Goal: Task Accomplishment & Management: Use online tool/utility

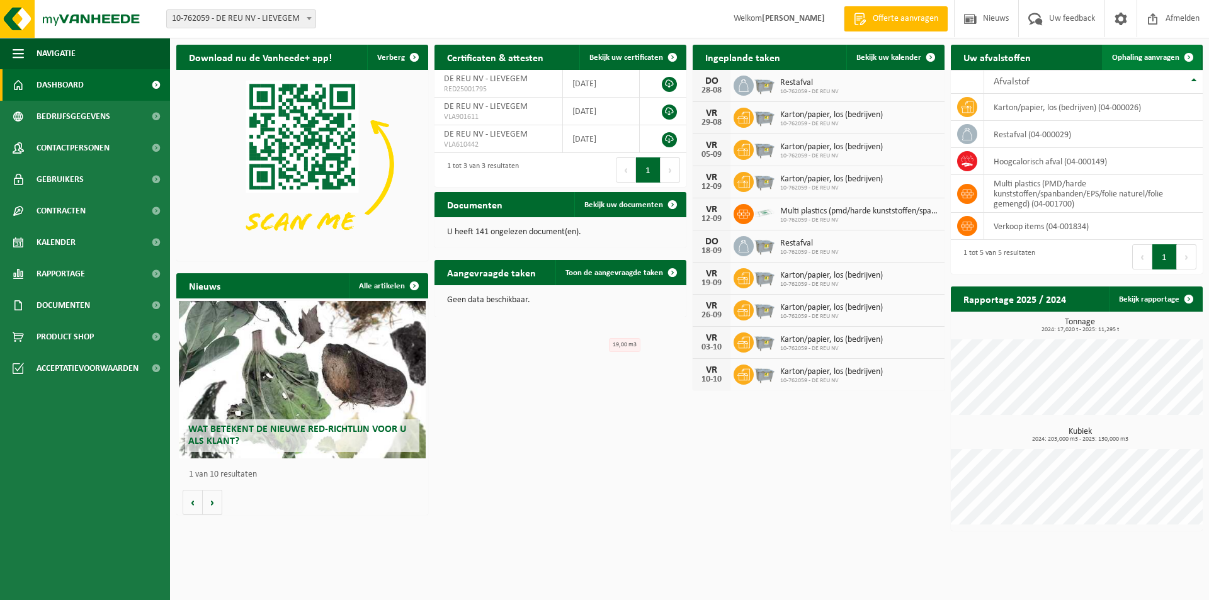
click at [1156, 56] on span "Ophaling aanvragen" at bounding box center [1145, 58] width 67 height 8
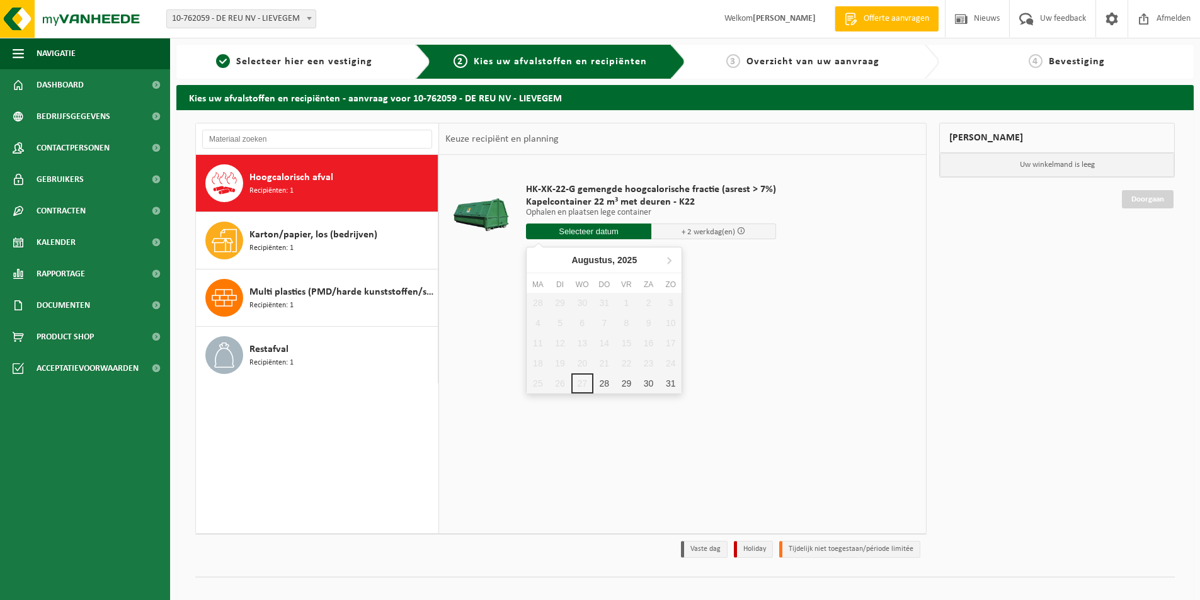
click at [603, 229] on input "text" at bounding box center [588, 232] width 125 height 16
click at [585, 379] on div "28 29 30 31 1 2 3 4 5 6 7 8 9 10 11 12 13 14 15 16 17 18 19 20 21 22 23 24 25 2…" at bounding box center [604, 343] width 155 height 101
click at [578, 384] on div "28 29 30 31 1 2 3 4 5 6 7 8 9 10 11 12 13 14 15 16 17 18 19 20 21 22 23 24 25 2…" at bounding box center [604, 343] width 155 height 101
click at [601, 387] on div "28" at bounding box center [604, 384] width 22 height 20
type input "Van 2025-08-28"
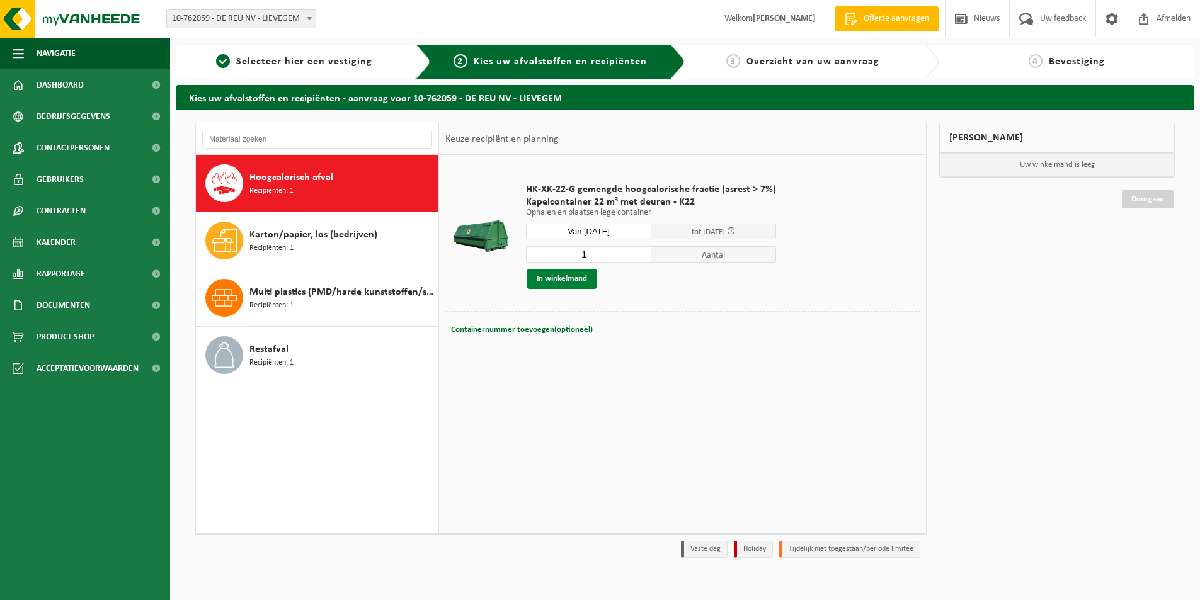
click at [563, 283] on button "In winkelmand" at bounding box center [561, 279] width 69 height 20
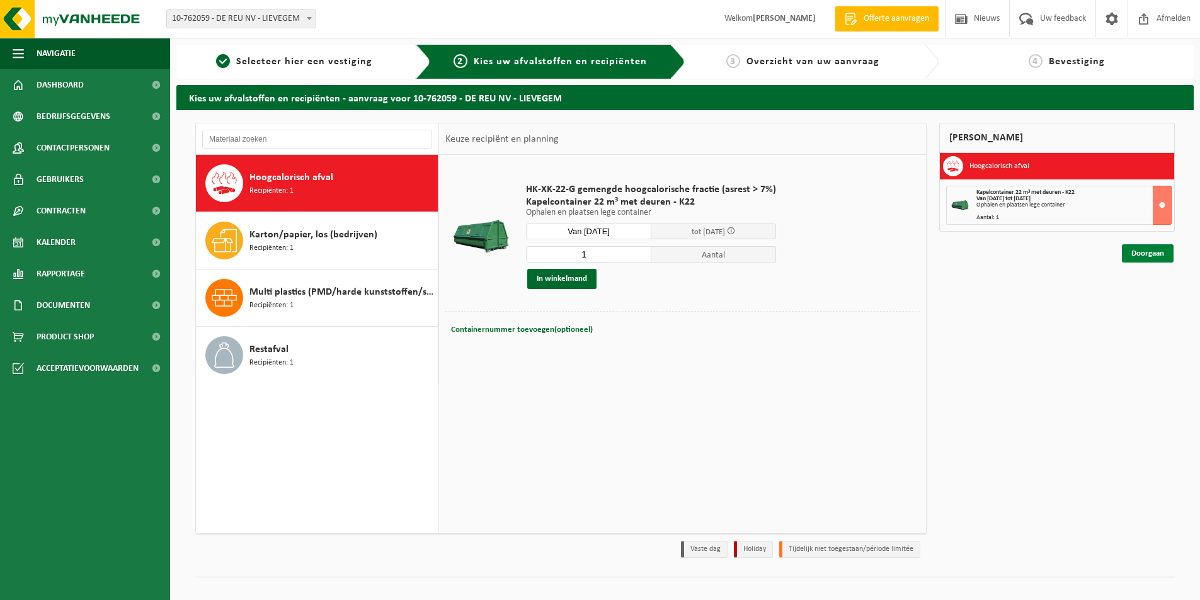
click at [1143, 255] on link "Doorgaan" at bounding box center [1148, 253] width 52 height 18
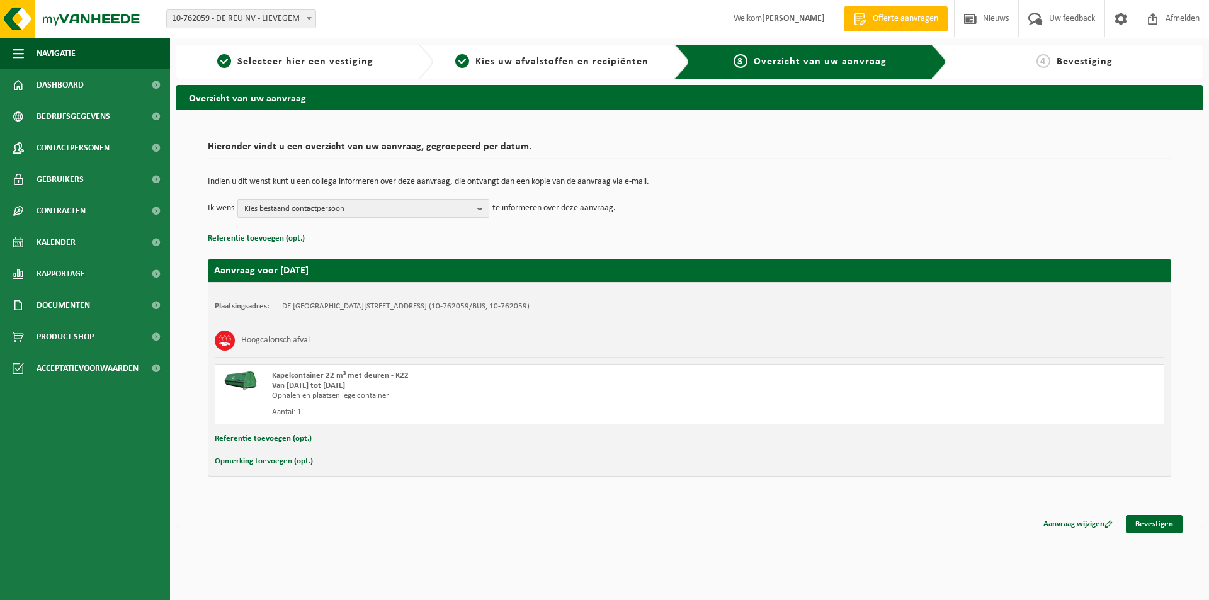
click at [483, 212] on b "button" at bounding box center [482, 209] width 11 height 18
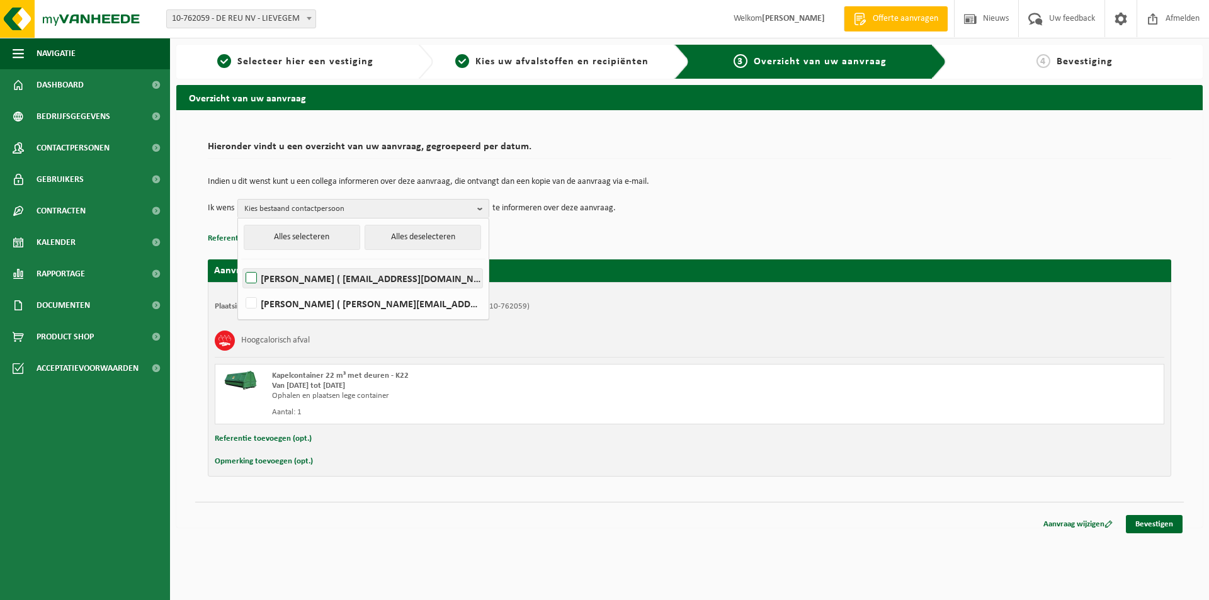
drag, startPoint x: 248, startPoint y: 277, endPoint x: 254, endPoint y: 295, distance: 19.7
click at [249, 278] on label "BRAM BEQUET ( brambequet@wasserijdereu.be )" at bounding box center [362, 278] width 239 height 19
click at [241, 263] on input "BRAM BEQUET ( brambequet@wasserijdereu.be )" at bounding box center [241, 262] width 1 height 1
checkbox input "true"
click at [254, 303] on label "KATHLEEN LAROY ( kathleenlaroy@wasserijdereu.be )" at bounding box center [362, 303] width 239 height 19
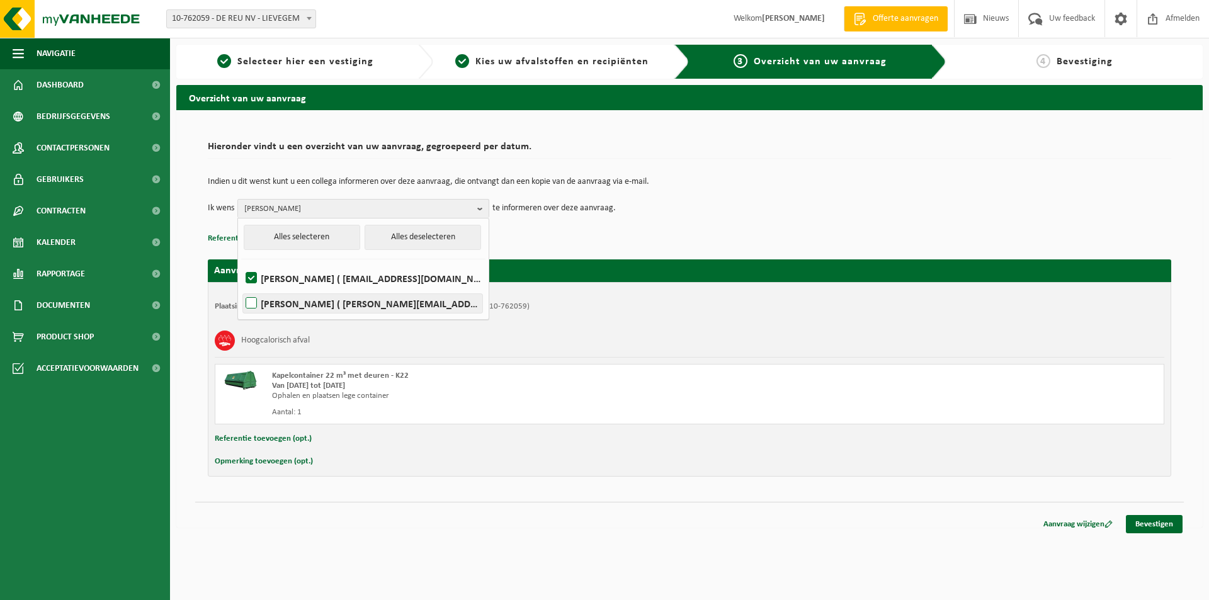
click at [241, 288] on input "KATHLEEN LAROY ( kathleenlaroy@wasserijdereu.be )" at bounding box center [241, 287] width 1 height 1
checkbox input "true"
click at [311, 234] on button "Alles selecteren" at bounding box center [302, 237] width 117 height 25
click at [602, 241] on p "Referentie toevoegen (opt.)" at bounding box center [690, 239] width 964 height 16
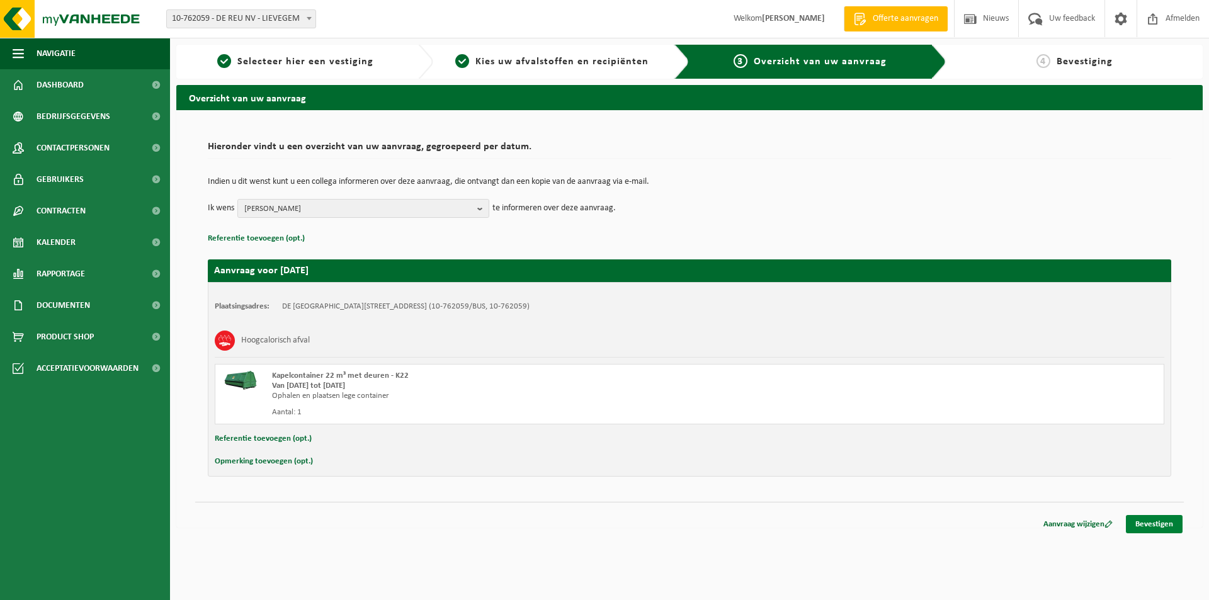
click at [1160, 518] on link "Bevestigen" at bounding box center [1154, 524] width 57 height 18
click at [1157, 525] on link "Bevestigen" at bounding box center [1154, 524] width 57 height 18
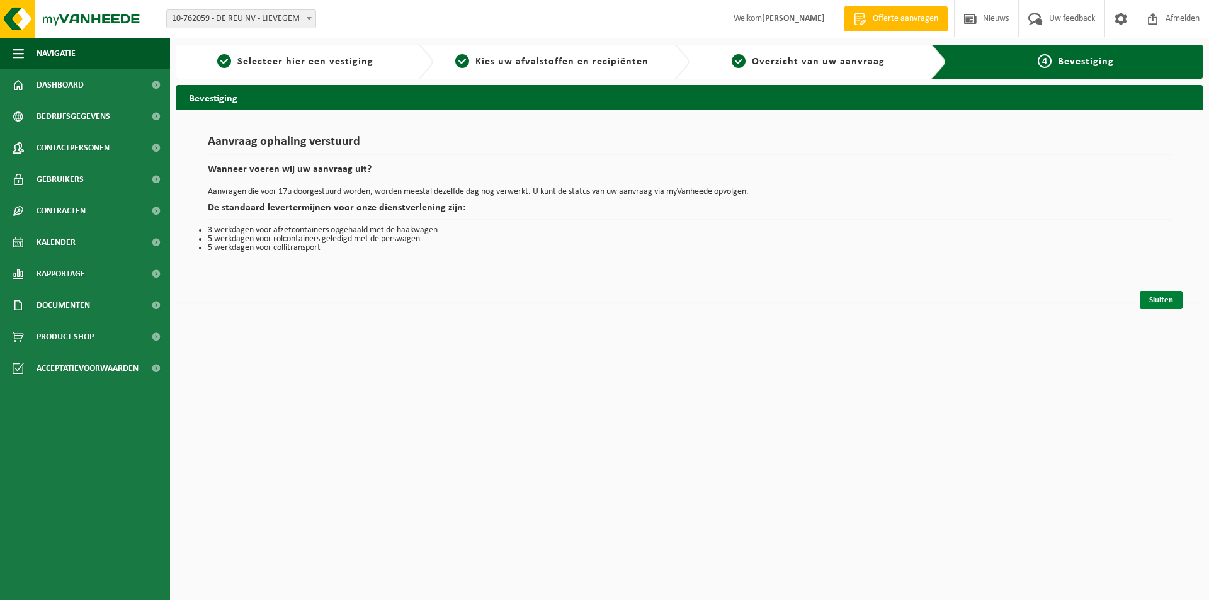
click at [1166, 304] on link "Sluiten" at bounding box center [1161, 300] width 43 height 18
